Goal: Information Seeking & Learning: Learn about a topic

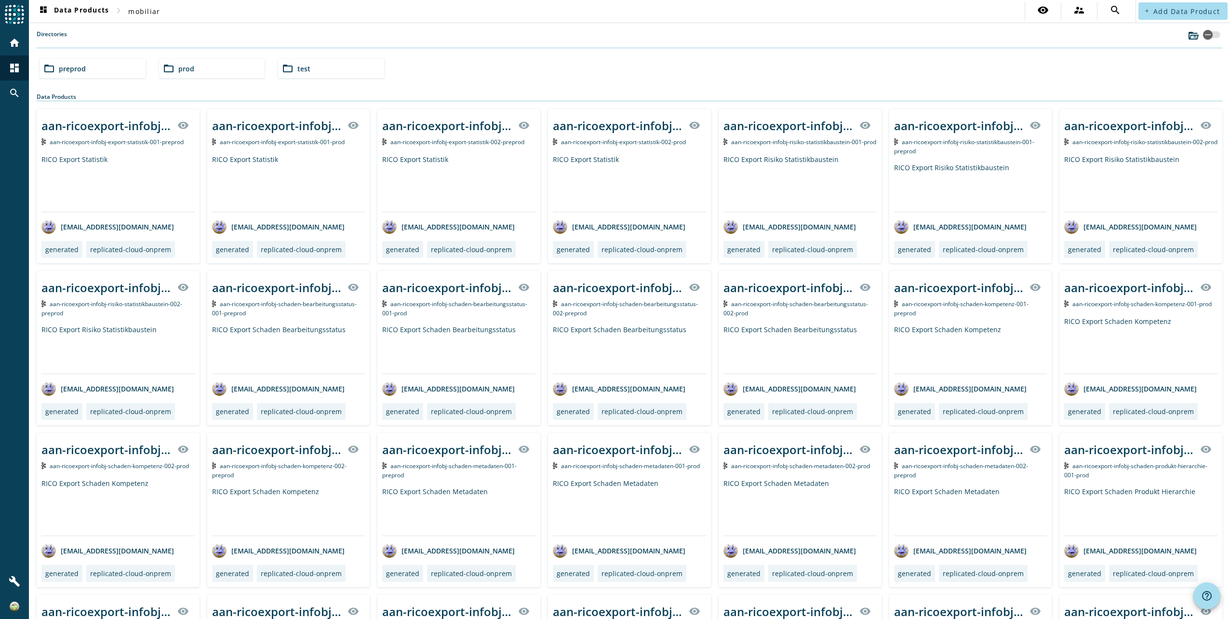
click at [183, 68] on span "prod" at bounding box center [186, 68] width 16 height 9
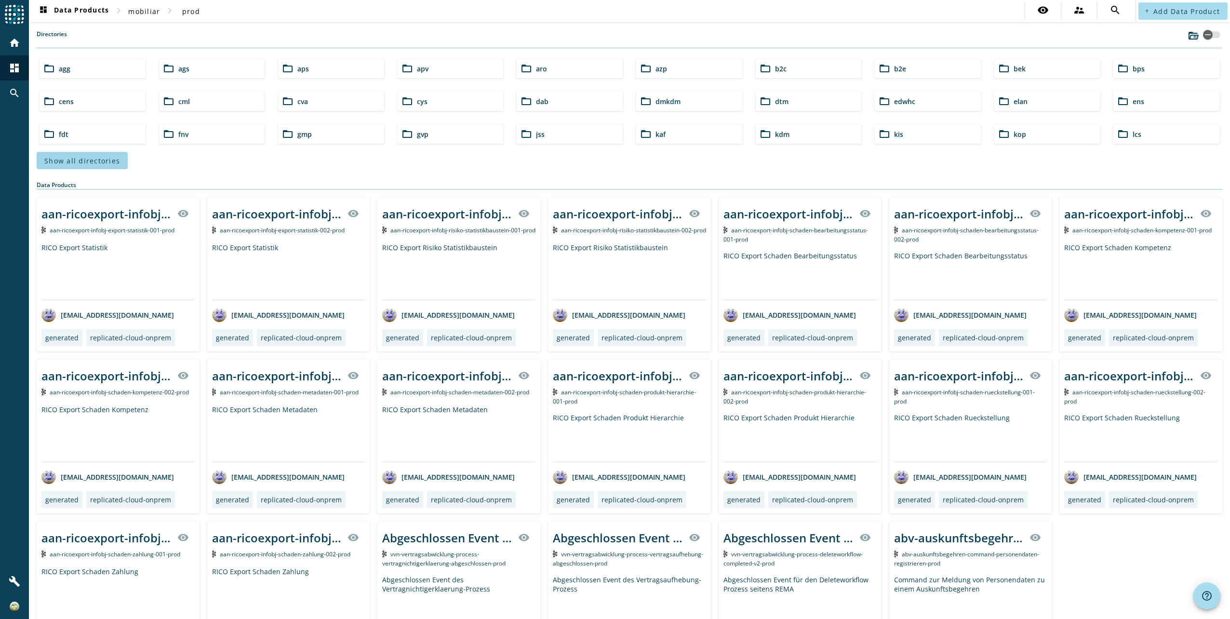
click at [106, 162] on span "Show all directories" at bounding box center [82, 160] width 76 height 9
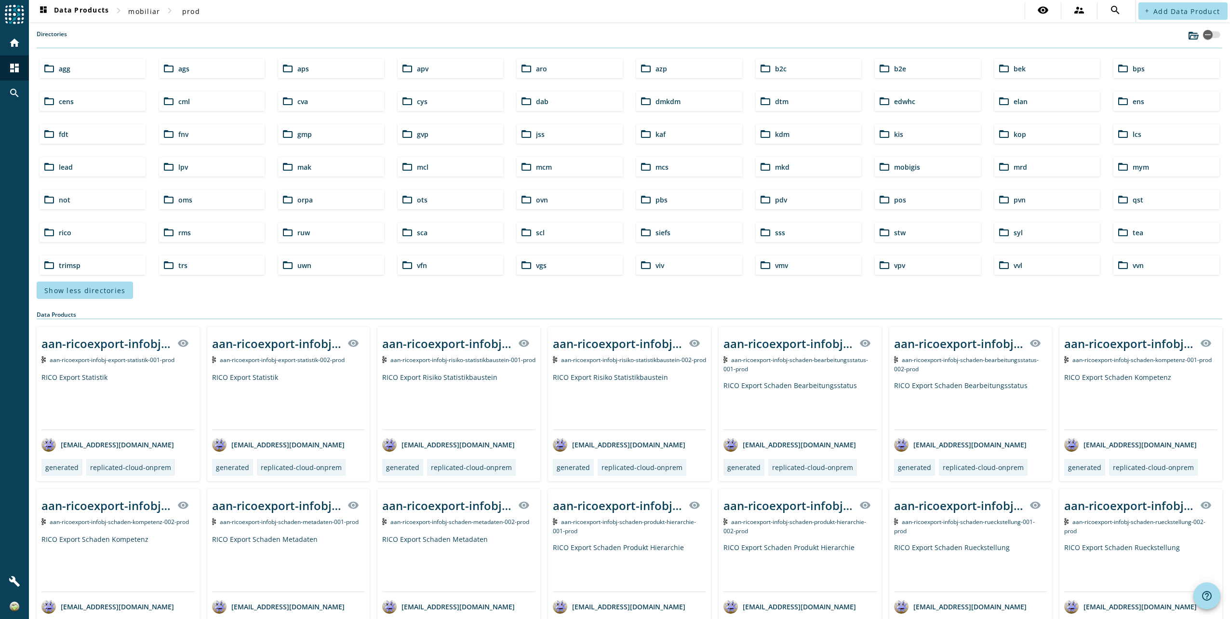
click at [184, 229] on span "rms" at bounding box center [184, 232] width 13 height 9
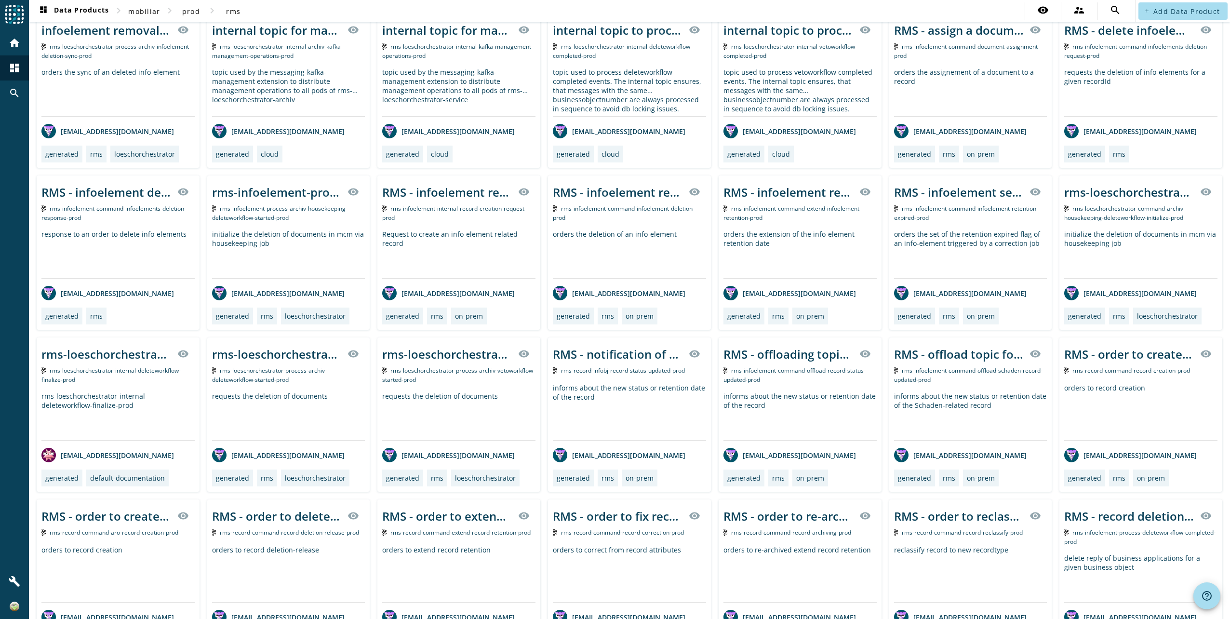
scroll to position [48, 0]
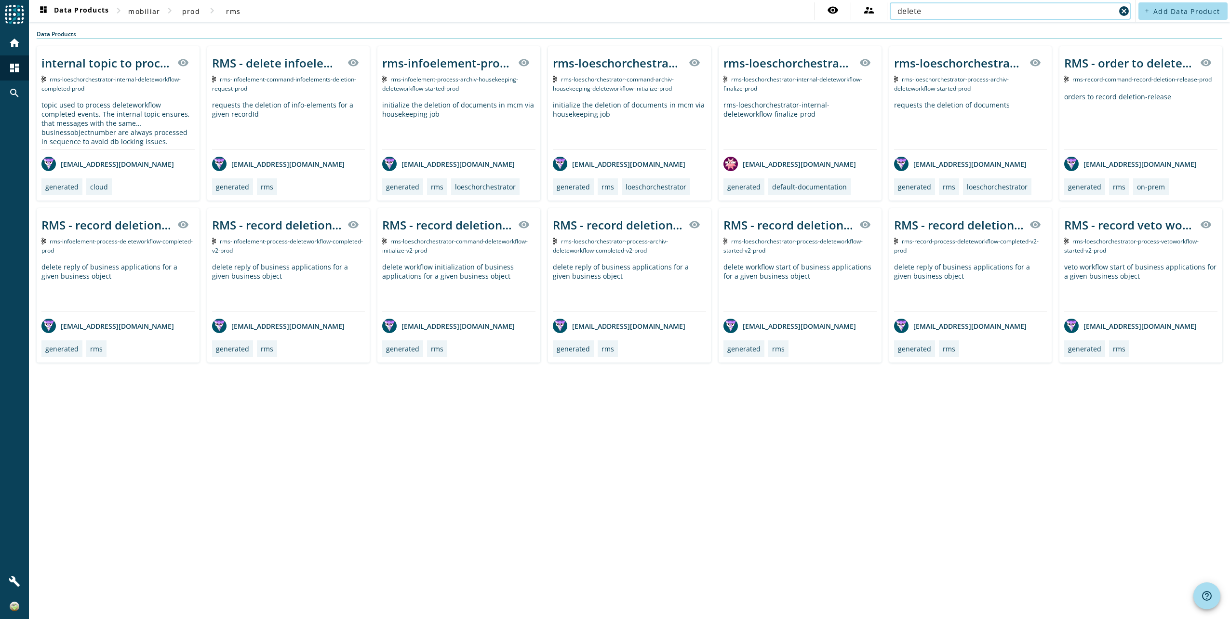
type input "delete"
click at [458, 242] on span "rms-loeschorchestrator-command-deleteworkflow-initialize-v2-prod" at bounding box center [455, 245] width 146 height 17
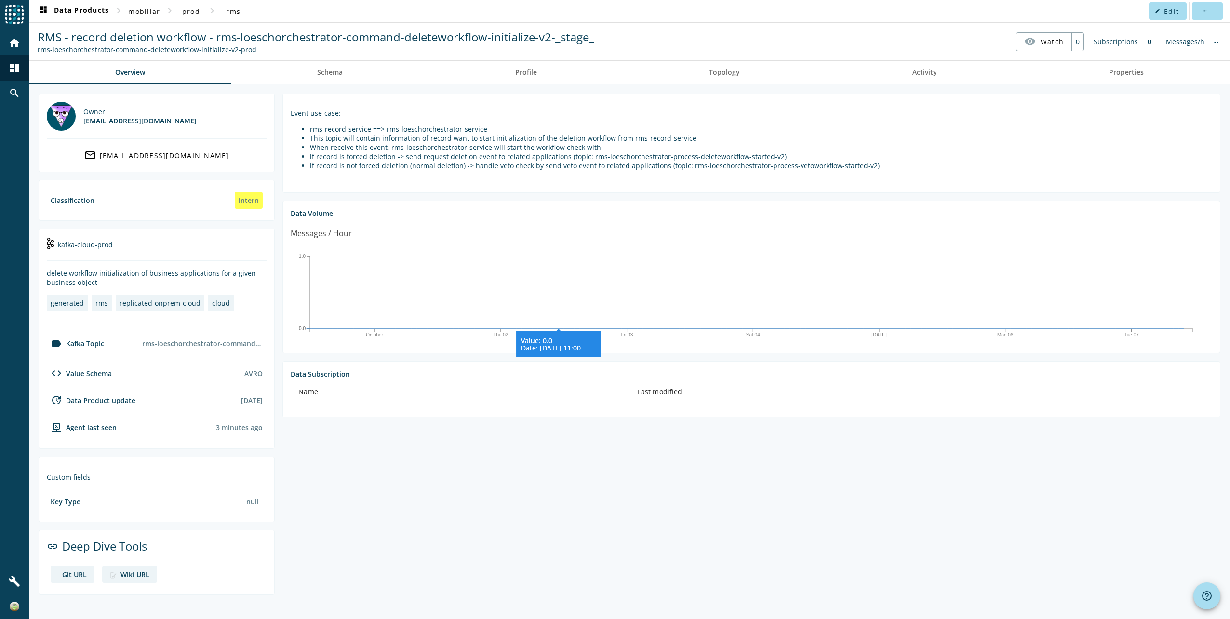
click at [561, 278] on icon "October Thu 02 Fri 03 [DATE] Mon 06 Tue 07 0.0 0.0 1.0 Value: 0.0 Date: [DATE] …" at bounding box center [752, 295] width 922 height 96
drag, startPoint x: 313, startPoint y: 162, endPoint x: 581, endPoint y: 160, distance: 268.1
click at [581, 161] on li "if record is not forced deletion (normal deletion) -> handle veto check by send…" at bounding box center [761, 165] width 902 height 9
drag, startPoint x: 581, startPoint y: 160, endPoint x: 469, endPoint y: 163, distance: 112.4
click at [469, 163] on li "if record is not forced deletion (normal deletion) -> handle veto check by send…" at bounding box center [761, 165] width 902 height 9
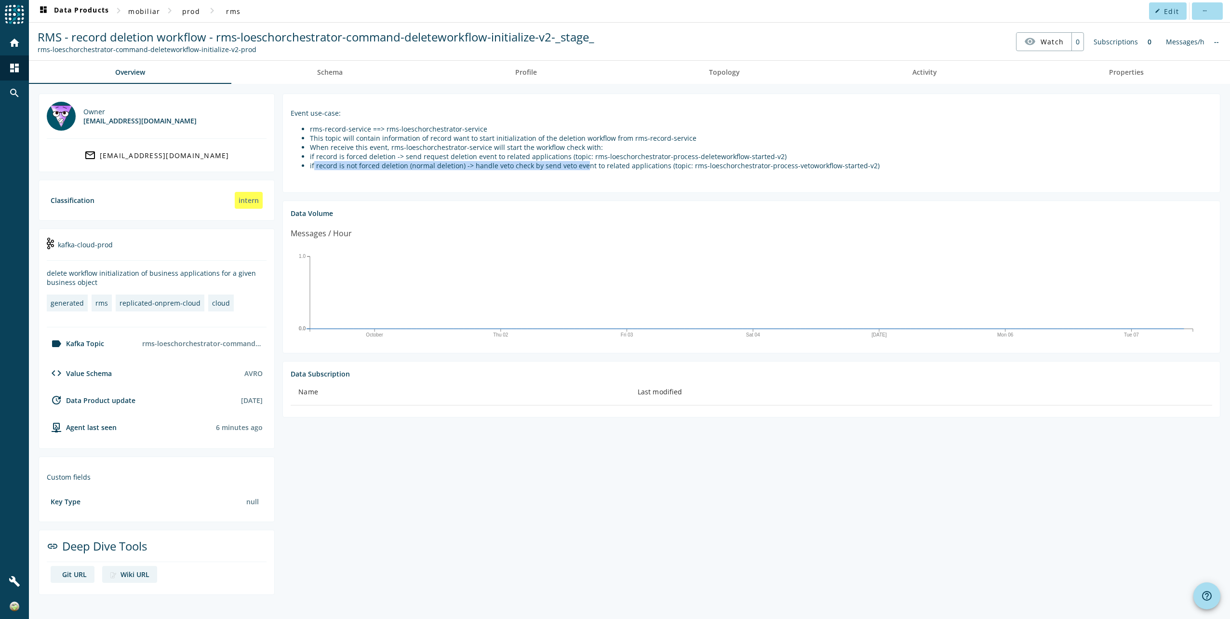
click at [469, 163] on li "if record is not forced deletion (normal deletion) -> handle veto check by send…" at bounding box center [761, 165] width 902 height 9
click at [469, 164] on li "if record is not forced deletion (normal deletion) -> handle veto check by send…" at bounding box center [761, 165] width 902 height 9
click at [471, 167] on li "if record is not forced deletion (normal deletion) -> handle veto check by send…" at bounding box center [761, 165] width 902 height 9
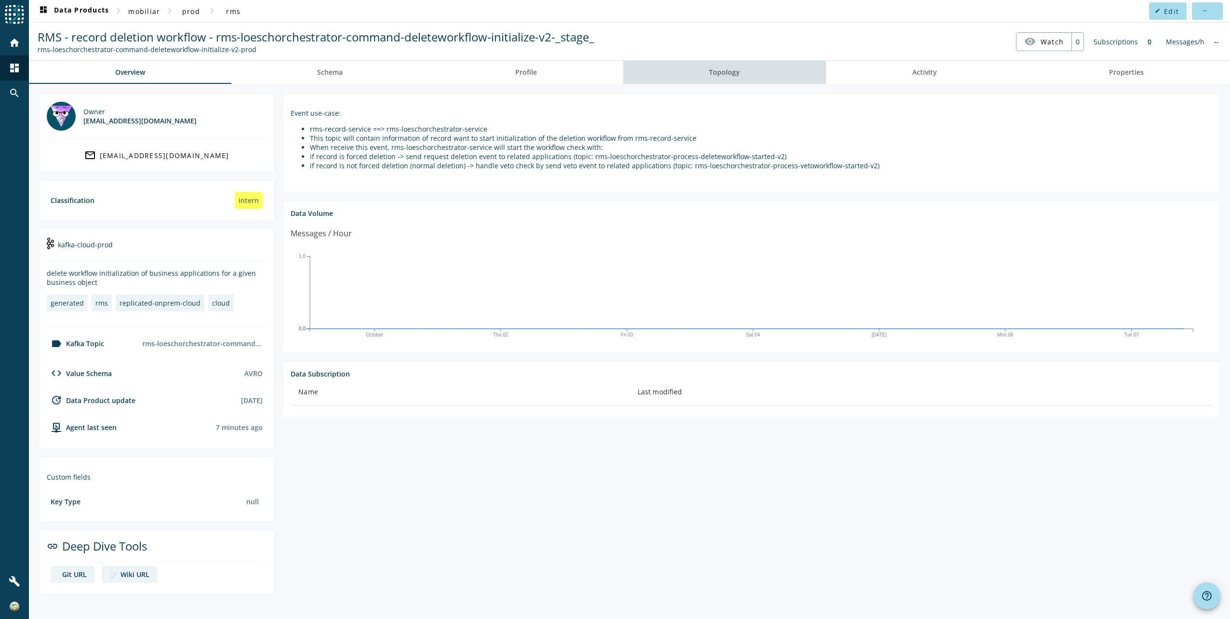
click at [730, 72] on span "Topology" at bounding box center [724, 72] width 31 height 7
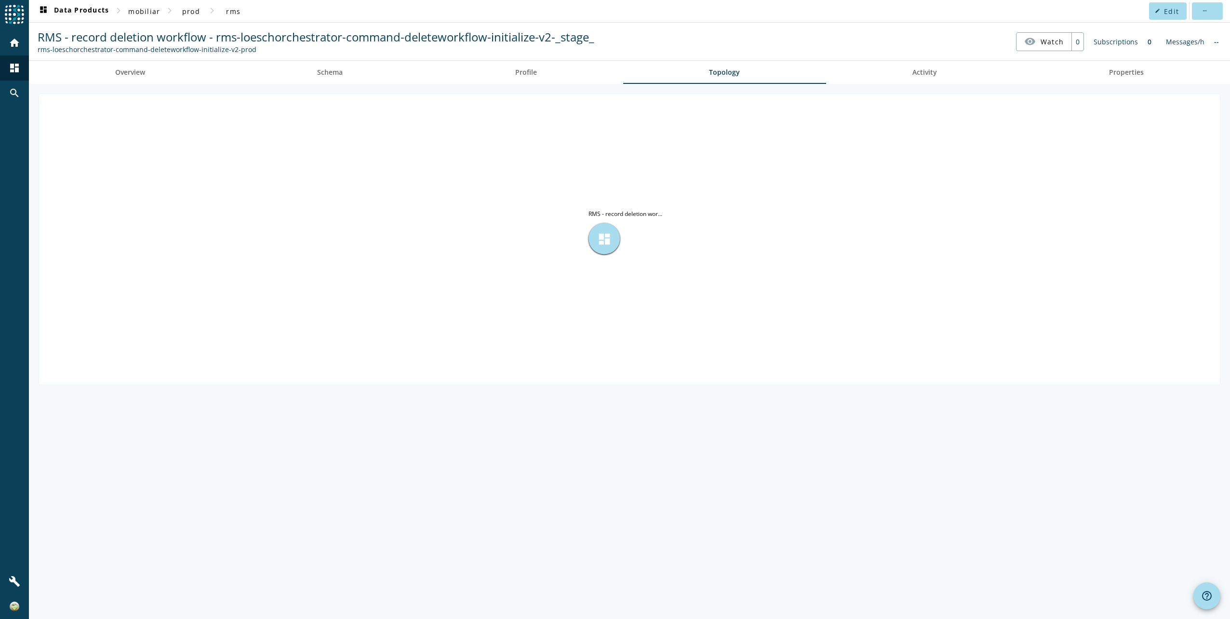
click at [598, 237] on span "dashboard" at bounding box center [604, 238] width 14 height 14
click at [591, 240] on div "dashboard" at bounding box center [604, 238] width 31 height 31
click at [531, 71] on span "Profile" at bounding box center [526, 72] width 22 height 7
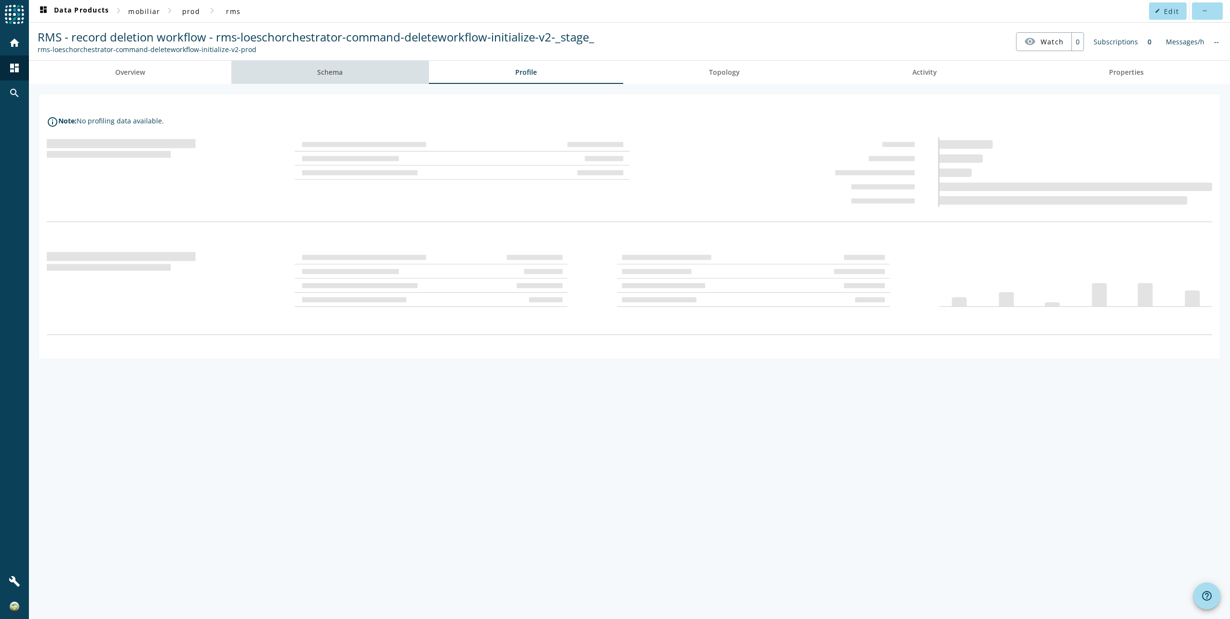
click at [338, 71] on span "Schema" at bounding box center [330, 72] width 26 height 7
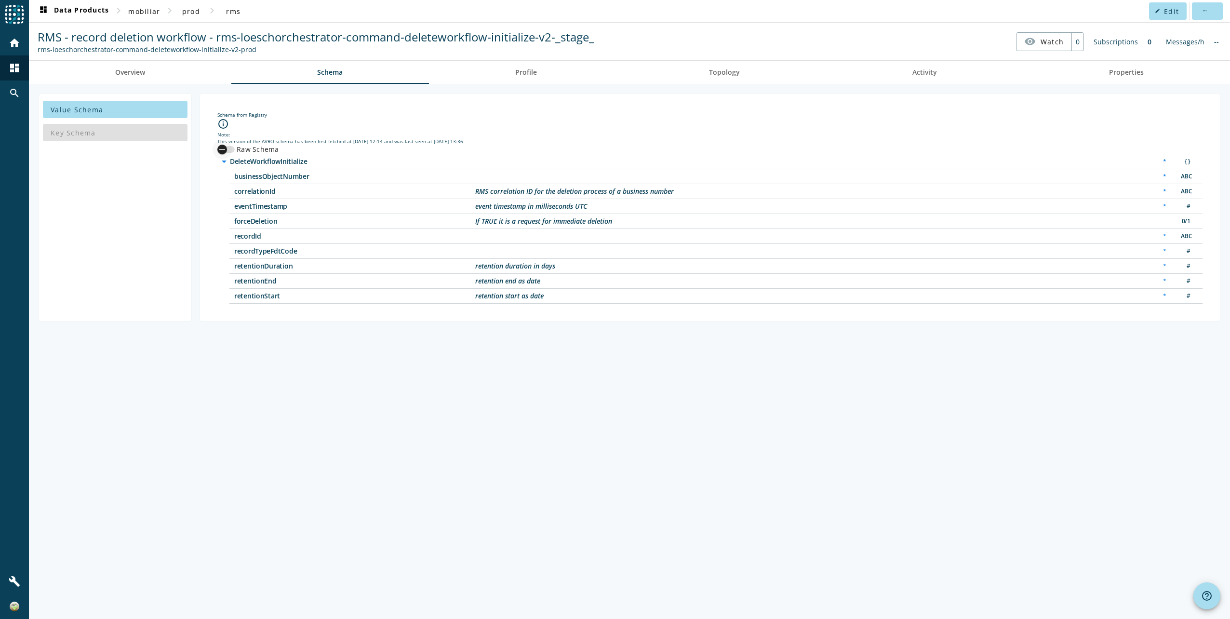
click at [220, 148] on icon "button" at bounding box center [222, 149] width 9 height 9
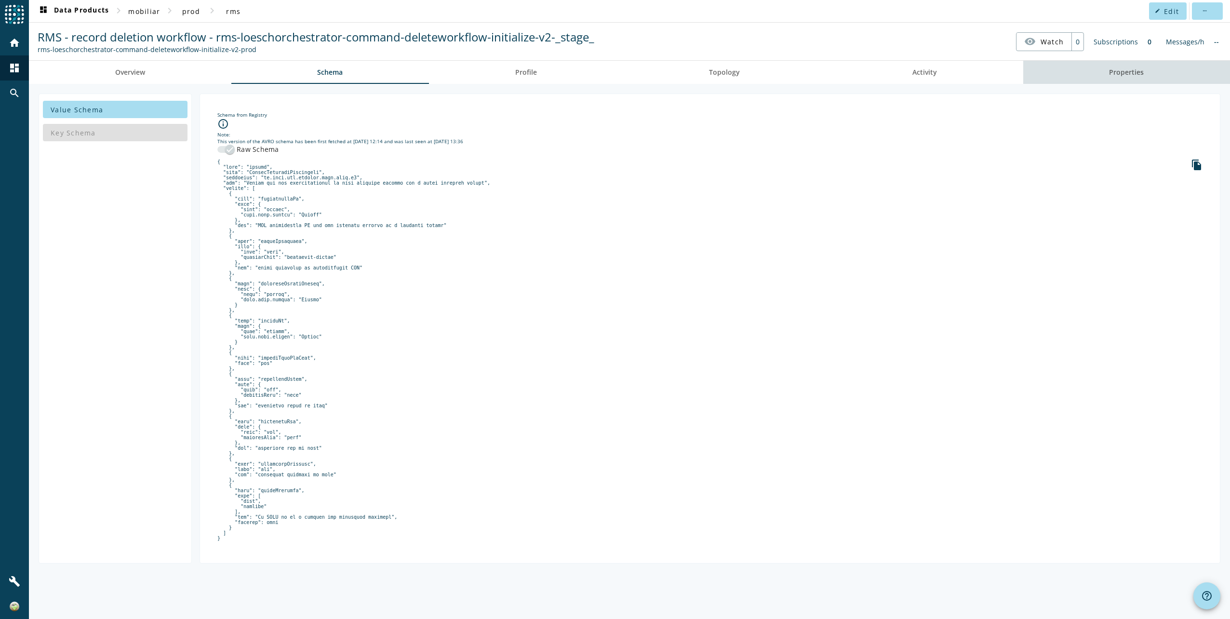
click at [1153, 76] on link "Properties" at bounding box center [1126, 72] width 207 height 23
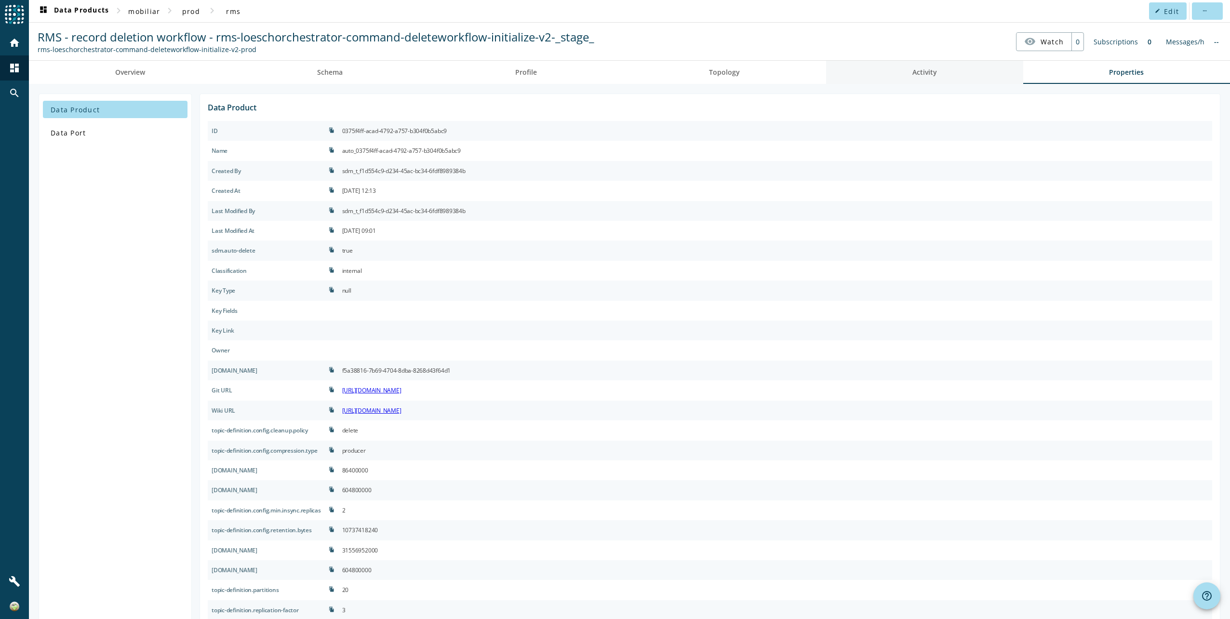
click at [893, 64] on link "Activity" at bounding box center [924, 72] width 197 height 23
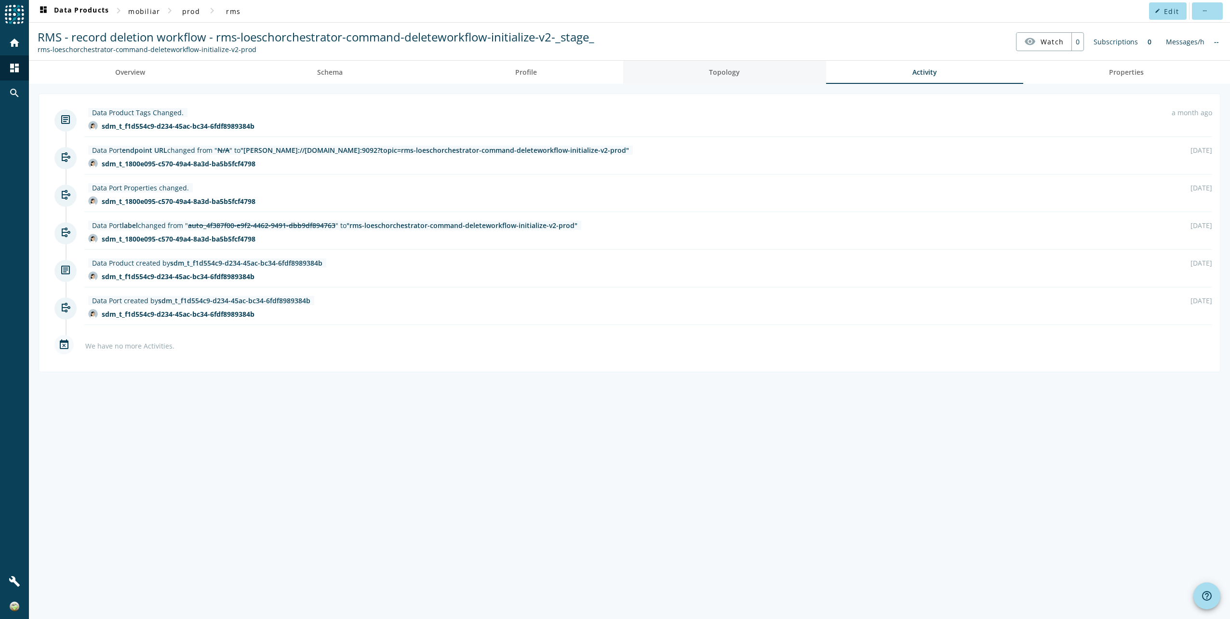
click at [762, 73] on link "Topology" at bounding box center [724, 72] width 203 height 23
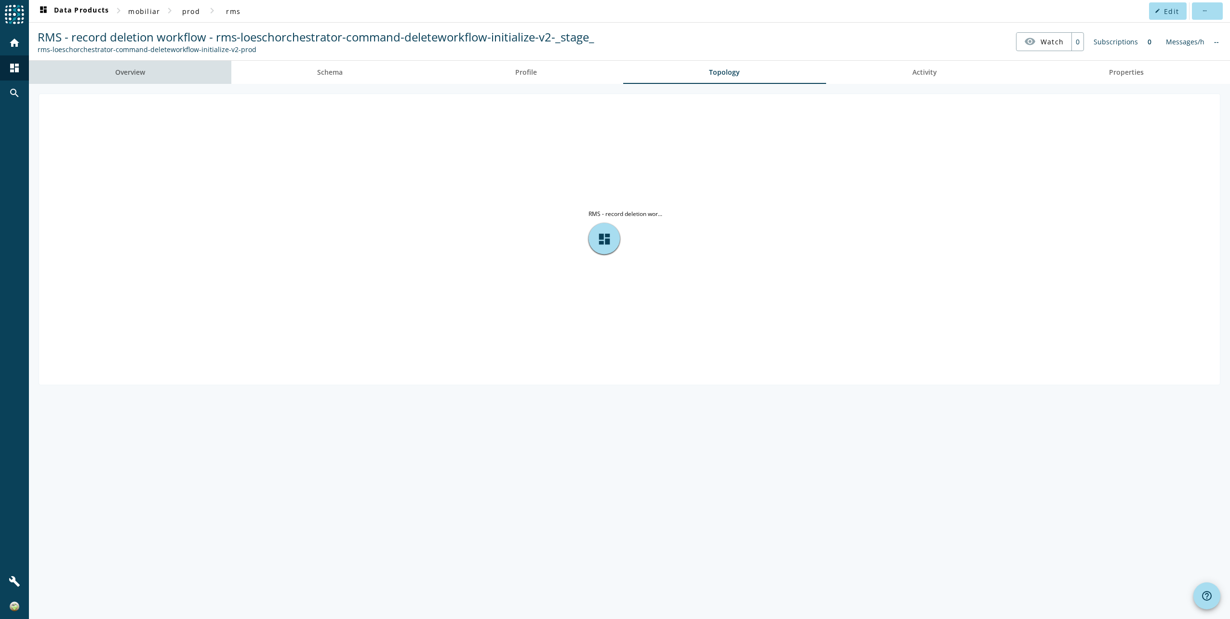
click at [90, 64] on link "Overview" at bounding box center [130, 72] width 202 height 23
